Goal: Book appointment/travel/reservation

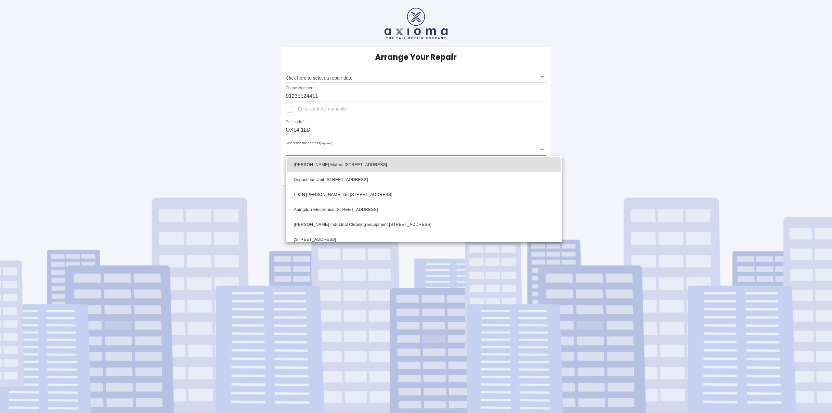
click at [333, 149] on body "Arrange Your Repair Click here to select a repair date ​ Phone Number   * 01235…" at bounding box center [416, 206] width 832 height 413
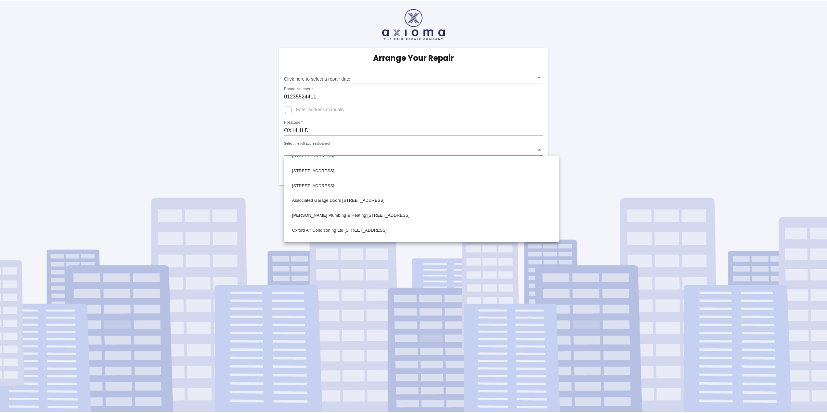
scroll to position [390, 0]
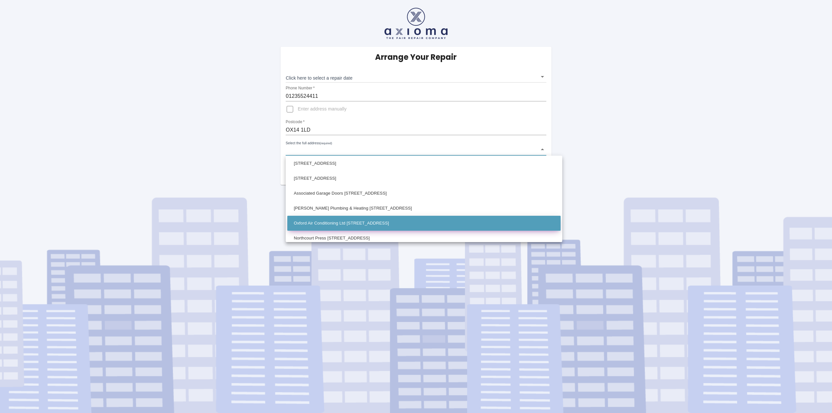
click at [325, 220] on li "Oxford Air Conditioning Ltd [STREET_ADDRESS]" at bounding box center [423, 223] width 273 height 15
type input "Oxford Air Conditioning Ltd [STREET_ADDRESS]"
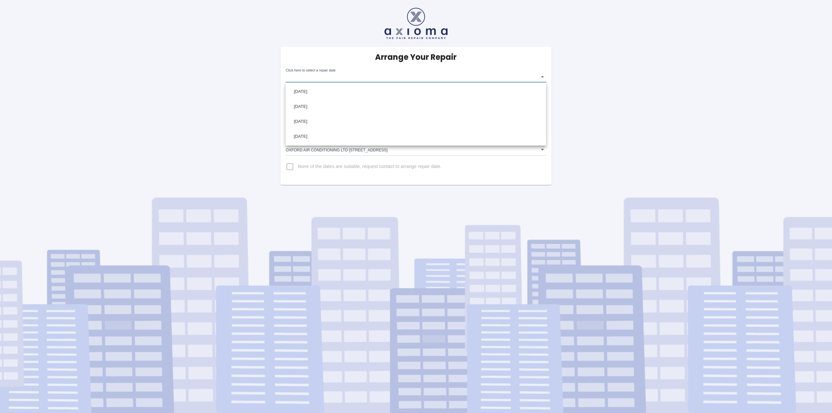
click at [544, 79] on body "Arrange Your Repair Click here to select a repair date ​ Phone Number   * 01235…" at bounding box center [416, 206] width 832 height 413
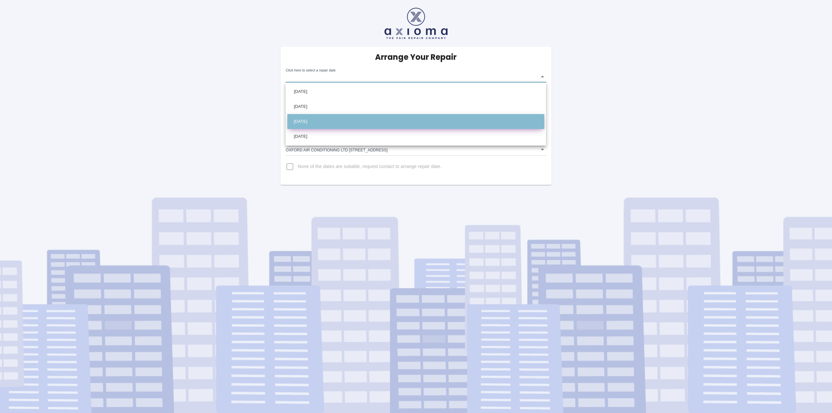
click at [297, 123] on li "[DATE]" at bounding box center [415, 121] width 257 height 15
type input "[DATE]T00:00:00.000Z"
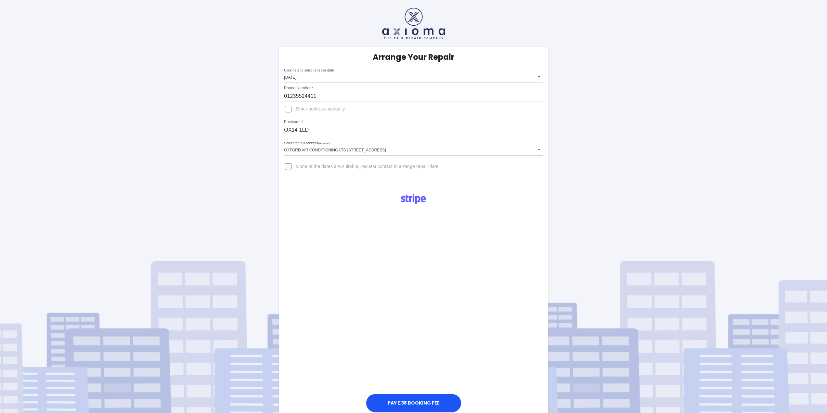
drag, startPoint x: 313, startPoint y: 306, endPoint x: 323, endPoint y: 321, distance: 18.0
click at [313, 306] on div "Pay £38 Booking Fee" at bounding box center [413, 301] width 269 height 226
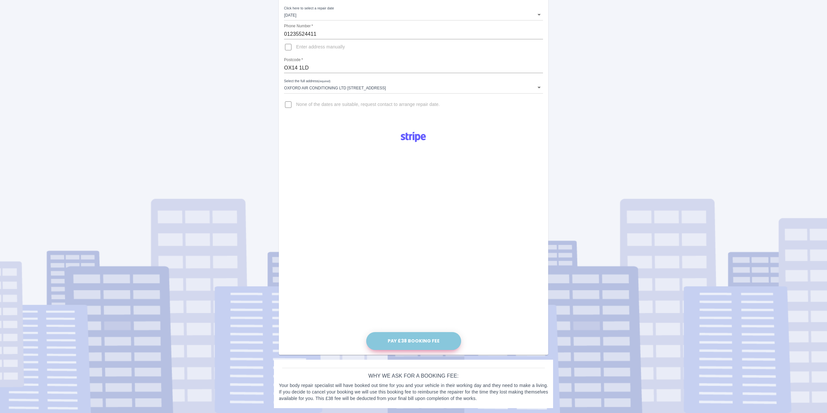
click at [413, 344] on button "Pay £38 Booking Fee" at bounding box center [413, 341] width 95 height 18
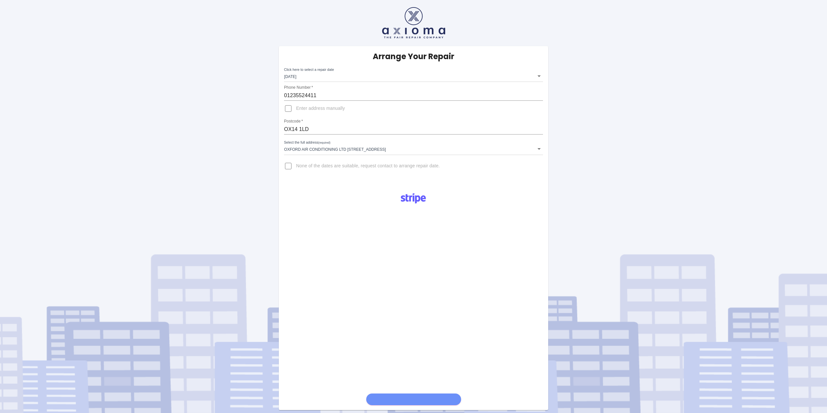
scroll to position [0, 0]
